Goal: Find specific page/section: Find specific page/section

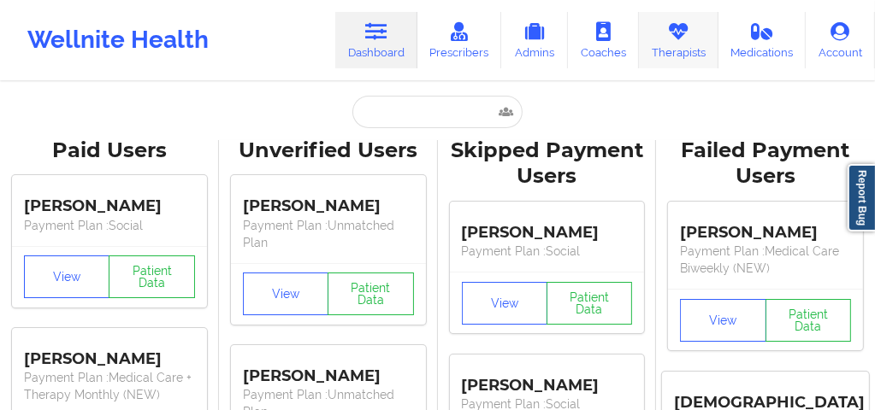
click at [677, 32] on icon at bounding box center [678, 31] width 22 height 19
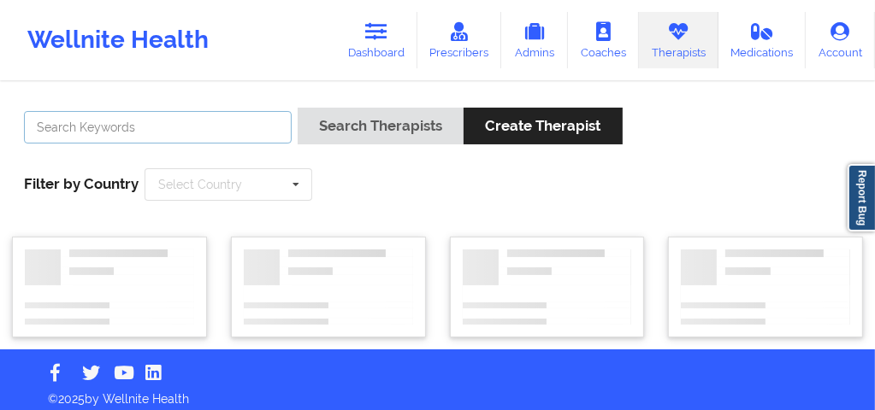
click at [210, 129] on input "text" at bounding box center [158, 127] width 268 height 32
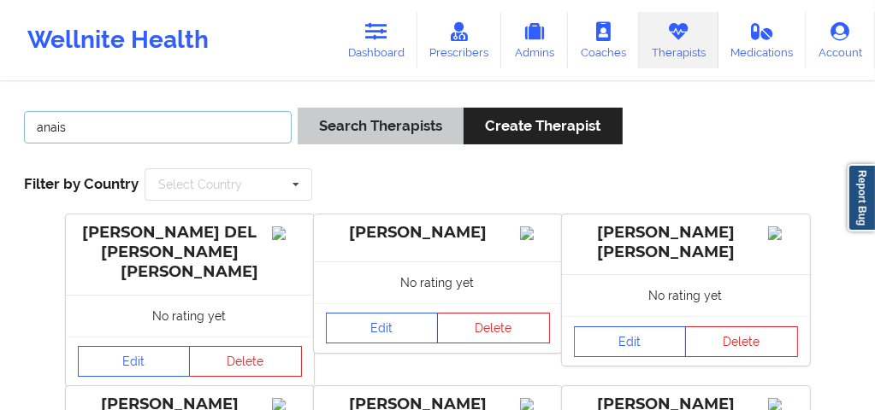
type input "anais"
click at [364, 129] on button "Search Therapists" at bounding box center [381, 126] width 166 height 37
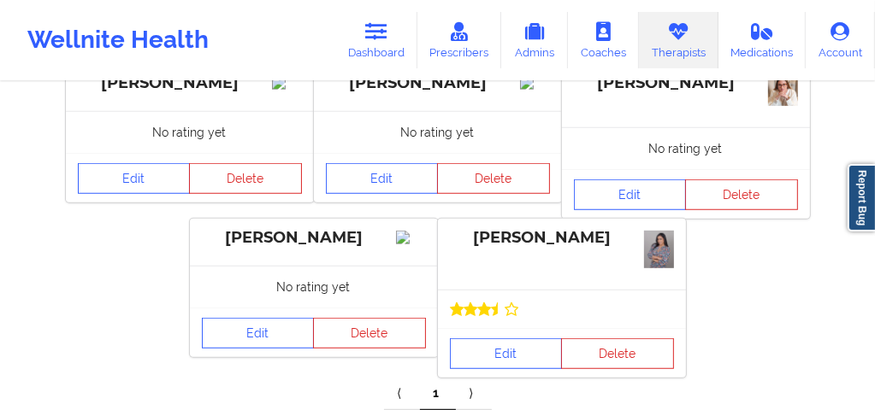
scroll to position [627, 0]
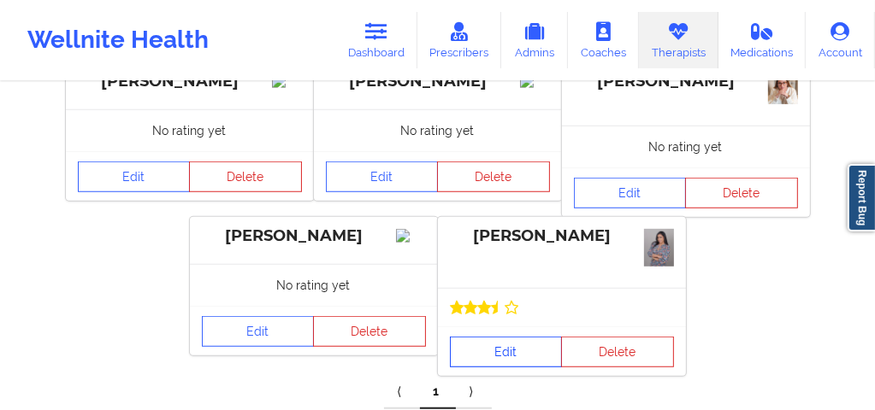
click at [498, 349] on link "Edit" at bounding box center [506, 352] width 113 height 31
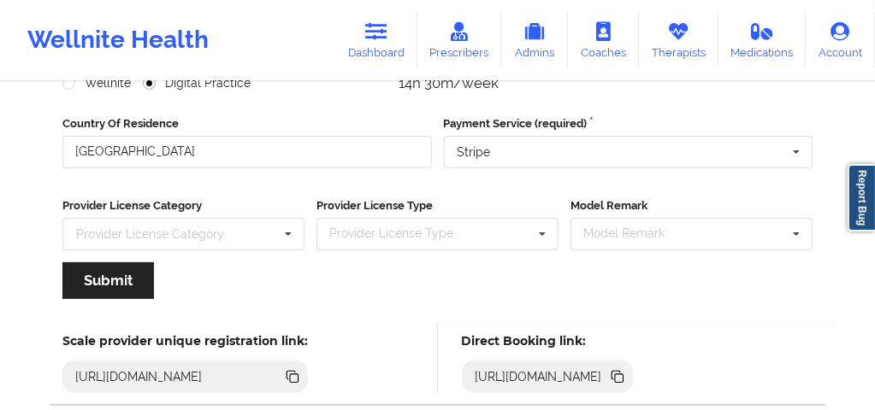
scroll to position [356, 0]
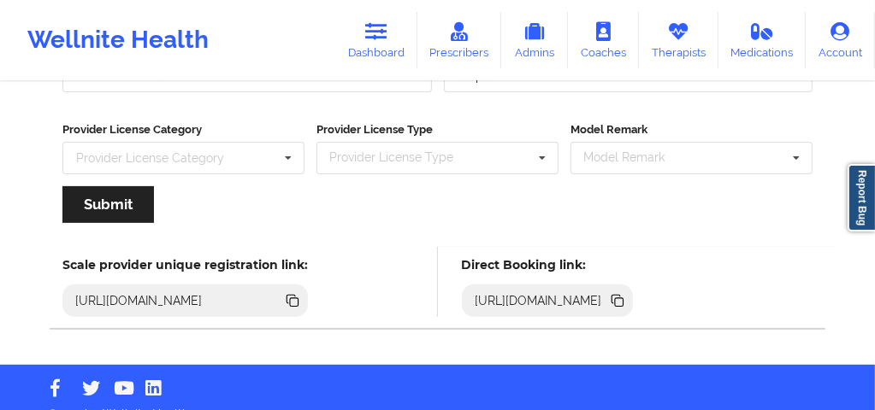
click at [621, 295] on icon at bounding box center [616, 299] width 9 height 9
